Goal: Transaction & Acquisition: Purchase product/service

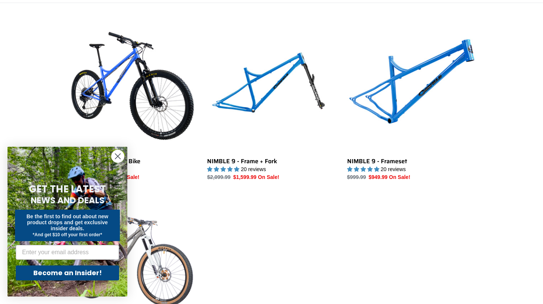
scroll to position [202, 0]
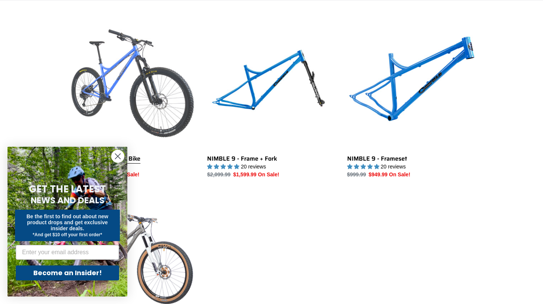
click at [128, 66] on link "NIMBLE 9 - Complete Bike" at bounding box center [131, 100] width 128 height 158
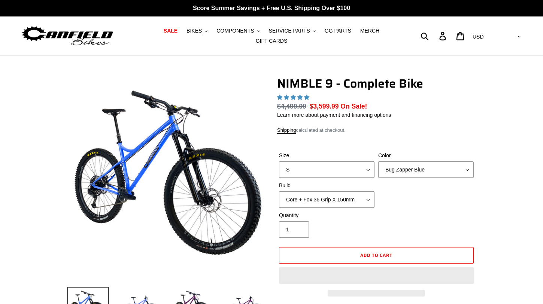
select select "highest-rating"
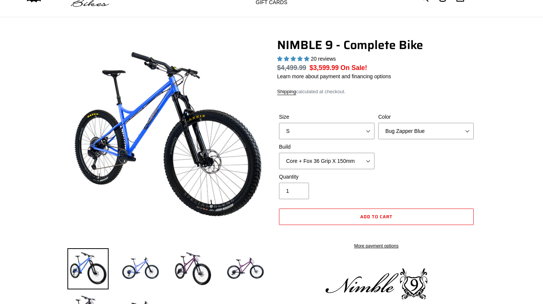
scroll to position [41, 0]
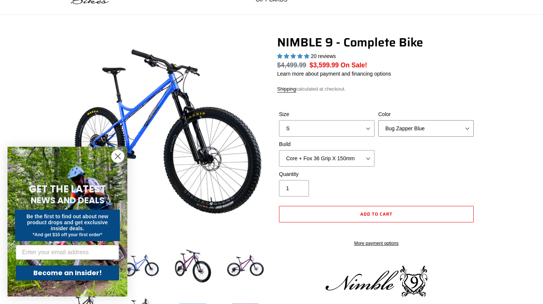
click at [404, 131] on select "Bug Zapper Blue Purple Haze - Sold Out Galaxy Black" at bounding box center [425, 128] width 95 height 16
select select "Purple Haze - Sold Out"
click at [378, 120] on select "Bug Zapper Blue Purple Haze - Sold Out Galaxy Black" at bounding box center [425, 128] width 95 height 16
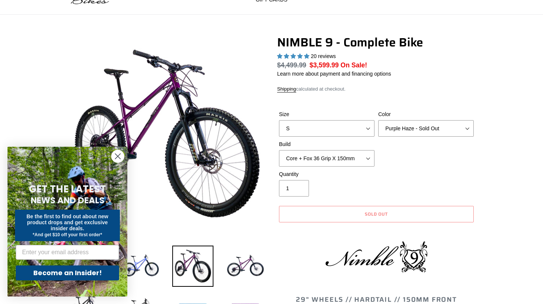
click at [194, 271] on img at bounding box center [192, 266] width 41 height 41
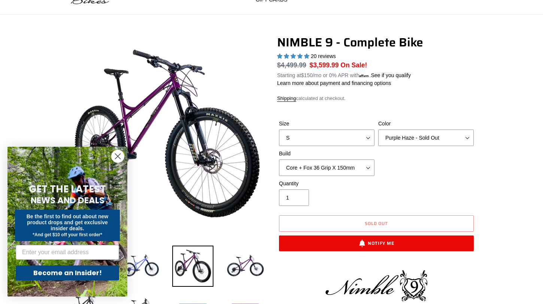
scroll to position [104, 0]
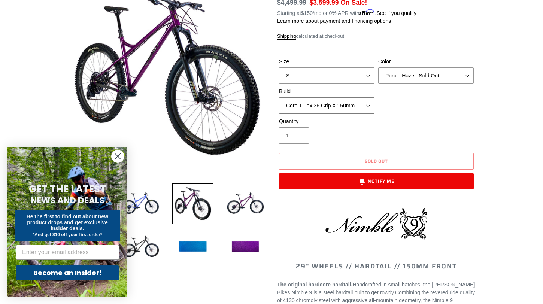
click at [296, 103] on select "Core + Fox 36 Grip X 150mm Pro + Fox 36 Grip X 150mm Core + RockShox Lyrik Ulti…" at bounding box center [326, 105] width 95 height 16
click at [279, 97] on select "Core + Fox 36 Grip X 150mm Pro + Fox 36 Grip X 150mm Core + RockShox Lyrik Ulti…" at bounding box center [326, 105] width 95 height 16
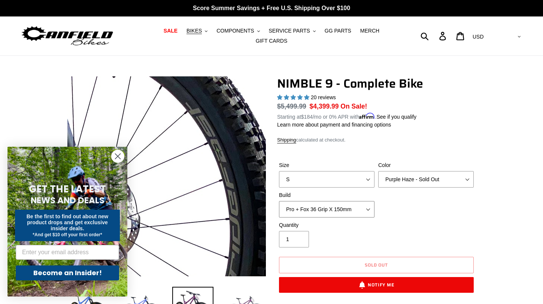
scroll to position [0, 0]
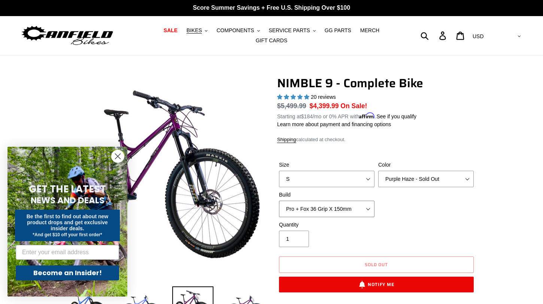
click at [339, 210] on select "Core + Fox 36 Grip X 150mm Pro + Fox 36 Grip X 150mm Core + RockShox Lyrik Ulti…" at bounding box center [326, 209] width 95 height 16
click at [279, 201] on select "Core + Fox 36 Grip X 150mm Pro + Fox 36 Grip X 150mm Core + RockShox Lyrik Ulti…" at bounding box center [326, 209] width 95 height 16
click at [339, 209] on select "Core + Fox 36 Grip X 150mm Pro + Fox 36 Grip X 150mm Core + RockShox Lyrik Ulti…" at bounding box center [326, 209] width 95 height 16
click at [279, 201] on select "Core + Fox 36 Grip X 150mm Pro + Fox 36 Grip X 150mm Core + RockShox Lyrik Ulti…" at bounding box center [326, 209] width 95 height 16
click at [340, 210] on select "Core + Fox 36 Grip X 150mm Pro + Fox 36 Grip X 150mm Core + RockShox Lyrik Ulti…" at bounding box center [326, 209] width 95 height 16
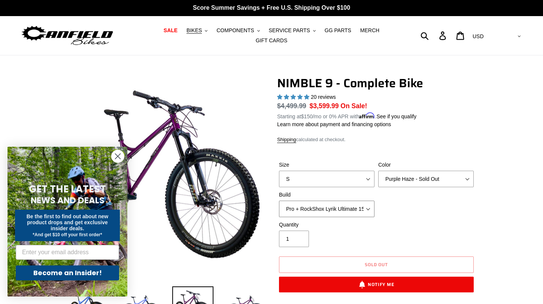
click at [279, 201] on select "Core + Fox 36 Grip X 150mm Pro + Fox 36 Grip X 150mm Core + RockShox Lyrik Ulti…" at bounding box center [326, 209] width 95 height 16
click at [343, 209] on select "Core + Fox 36 Grip X 150mm Pro + Fox 36 Grip X 150mm Core + RockShox Lyrik Ulti…" at bounding box center [326, 209] width 95 height 16
select select "Core + Fox 36 Grip X 150mm"
click at [279, 201] on select "Core + Fox 36 Grip X 150mm Pro + Fox 36 Grip X 150mm Core + RockShox Lyrik Ulti…" at bounding box center [326, 209] width 95 height 16
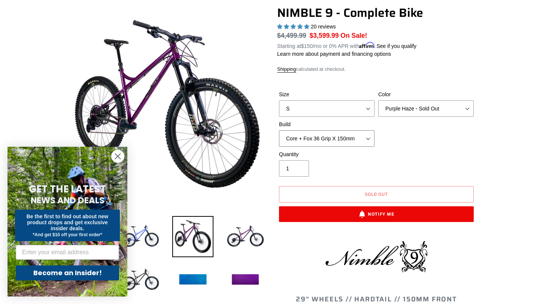
scroll to position [72, 0]
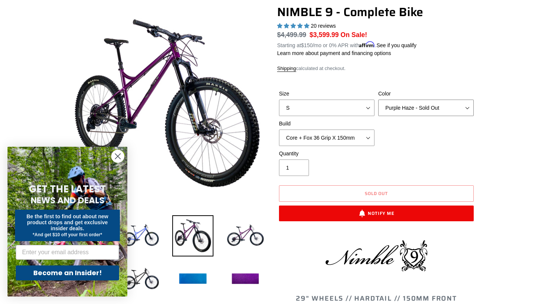
click at [398, 110] on select "Bug Zapper Blue Purple Haze - Sold Out Galaxy Black" at bounding box center [425, 108] width 95 height 16
click at [340, 109] on select "S M L XL" at bounding box center [326, 108] width 95 height 16
select select "L"
click at [279, 100] on select "S M L XL" at bounding box center [326, 108] width 95 height 16
click at [409, 106] on select "Bug Zapper Blue Purple Haze - Sold Out Galaxy Black" at bounding box center [425, 108] width 95 height 16
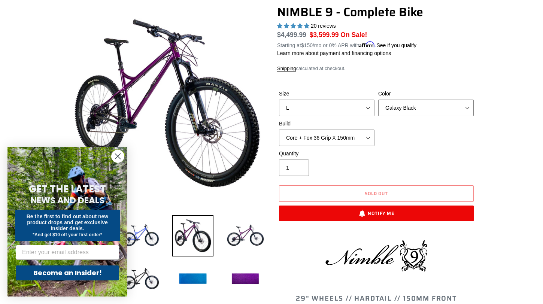
click at [378, 100] on select "Bug Zapper Blue Purple Haze - Sold Out Galaxy Black" at bounding box center [425, 108] width 95 height 16
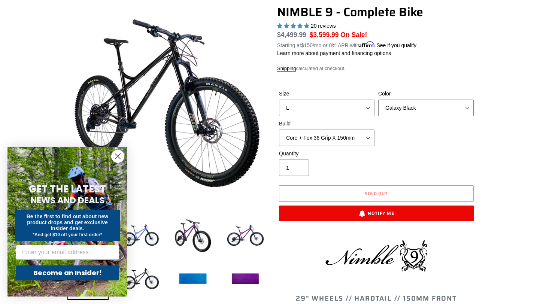
click at [413, 109] on select "Bug Zapper Blue Purple Haze - Sold Out Galaxy Black" at bounding box center [425, 108] width 95 height 16
click at [378, 100] on select "Bug Zapper Blue Purple Haze - Sold Out Galaxy Black" at bounding box center [425, 108] width 95 height 16
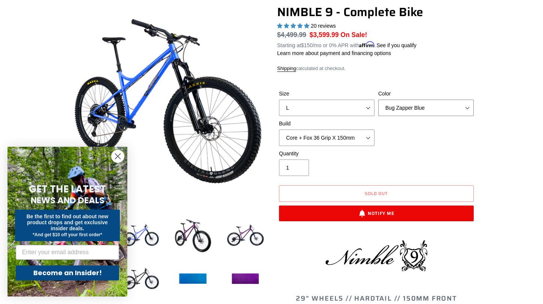
click at [419, 111] on select "Bug Zapper Blue Purple Haze - Sold Out Galaxy Black" at bounding box center [425, 108] width 95 height 16
select select "Purple Haze - Sold Out"
click at [378, 100] on select "Bug Zapper Blue Purple Haze - Sold Out Galaxy Black" at bounding box center [425, 108] width 95 height 16
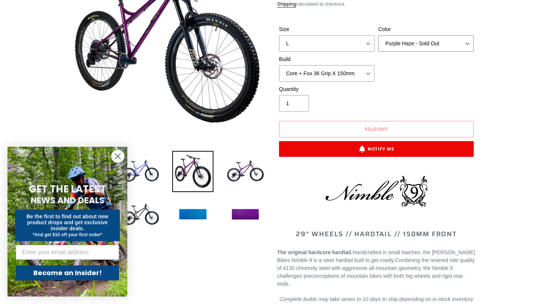
scroll to position [142, 0]
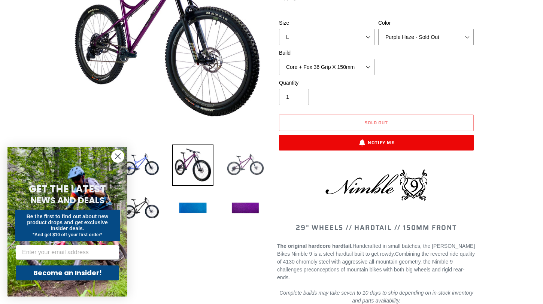
click at [249, 168] on img at bounding box center [245, 165] width 41 height 41
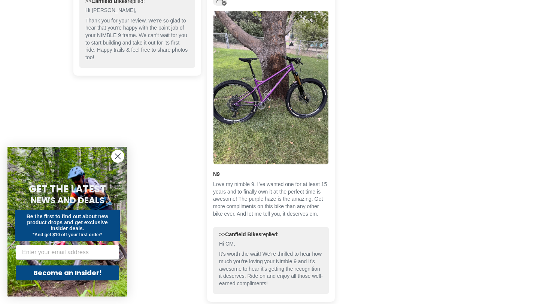
scroll to position [1944, 0]
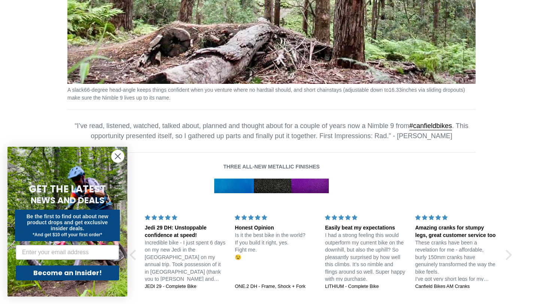
scroll to position [1115, 0]
